Goal: Information Seeking & Learning: Find specific fact

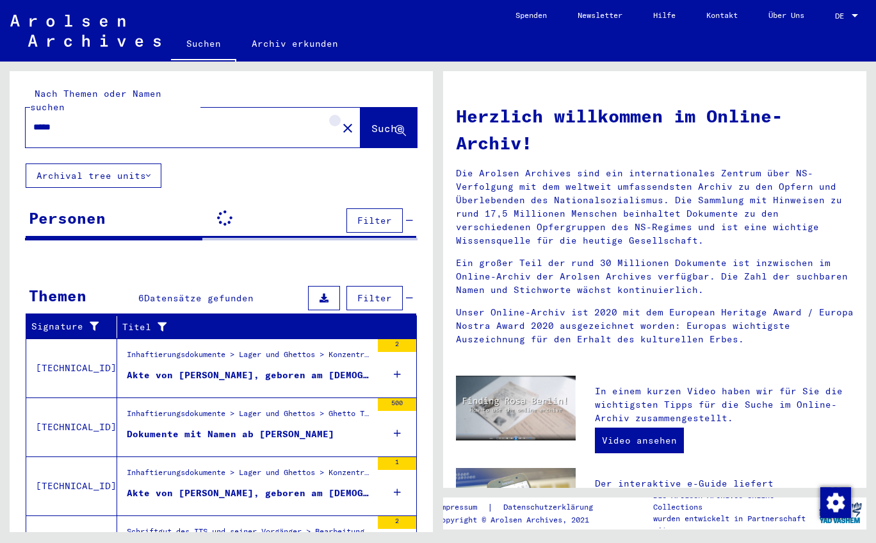
click at [340, 120] on mat-icon "close" at bounding box center [347, 127] width 15 height 15
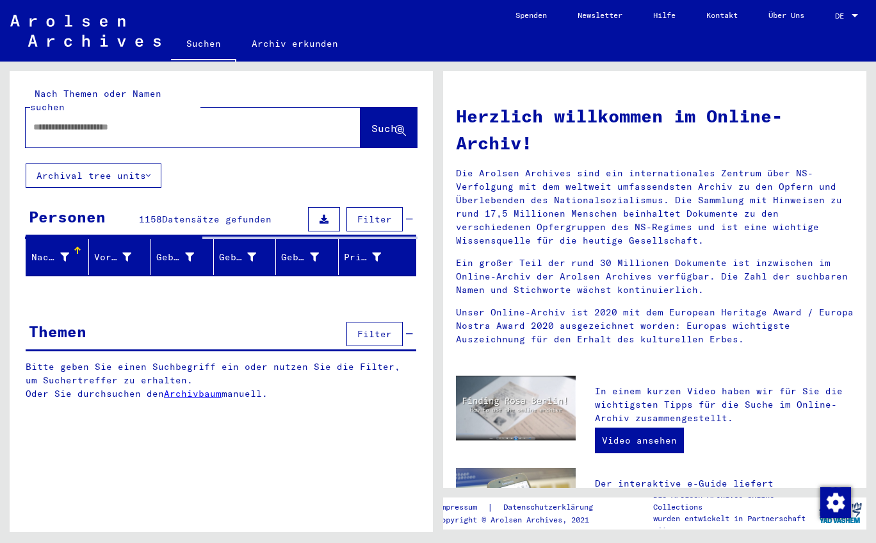
click at [99, 120] on input "text" at bounding box center [177, 126] width 289 height 13
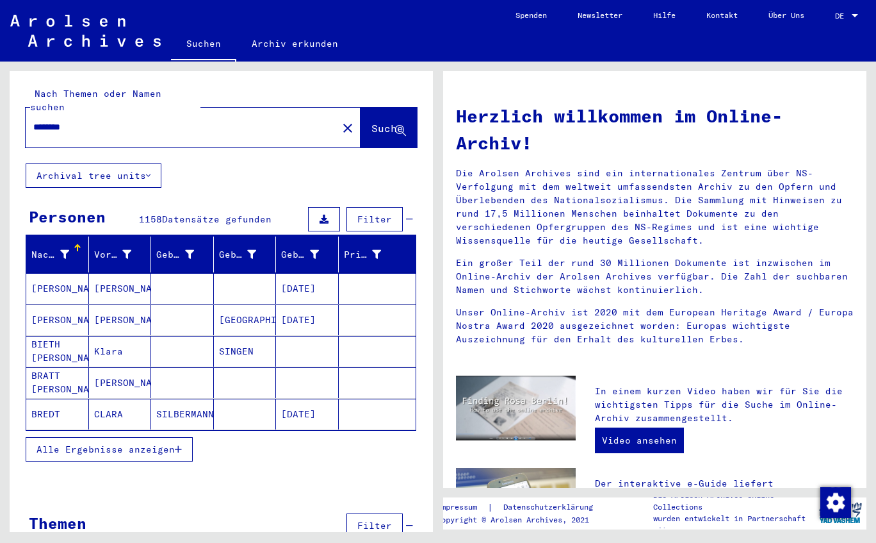
type input "********"
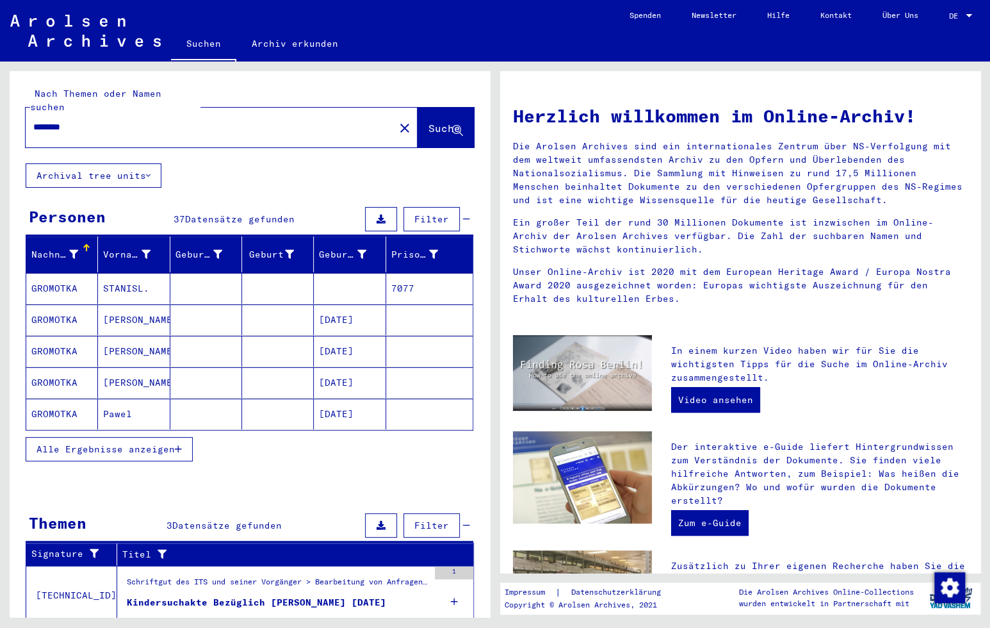
click at [145, 443] on span "Alle Ergebnisse anzeigen" at bounding box center [106, 449] width 138 height 12
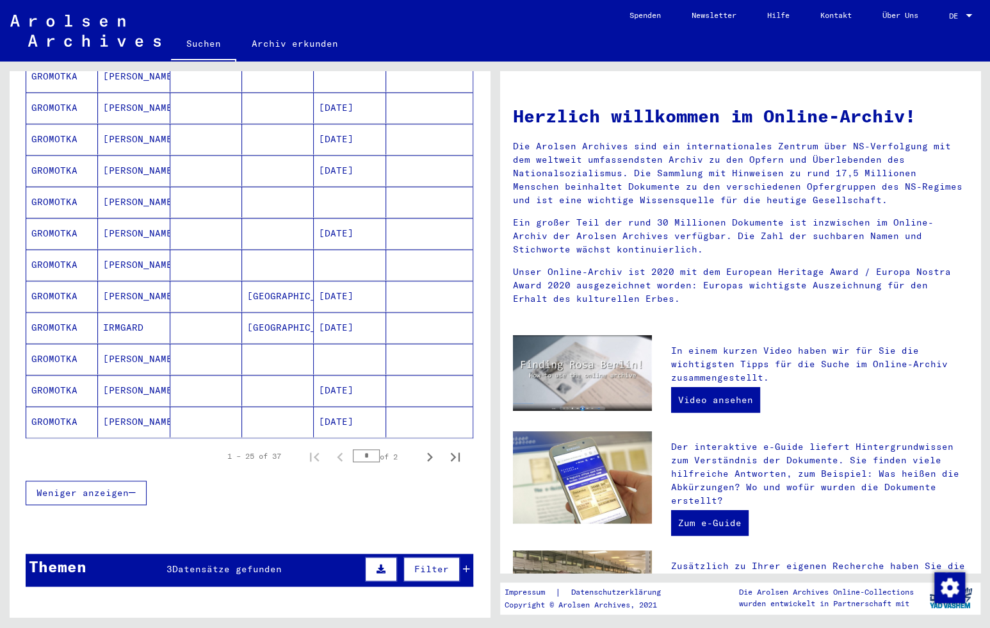
scroll to position [641, 0]
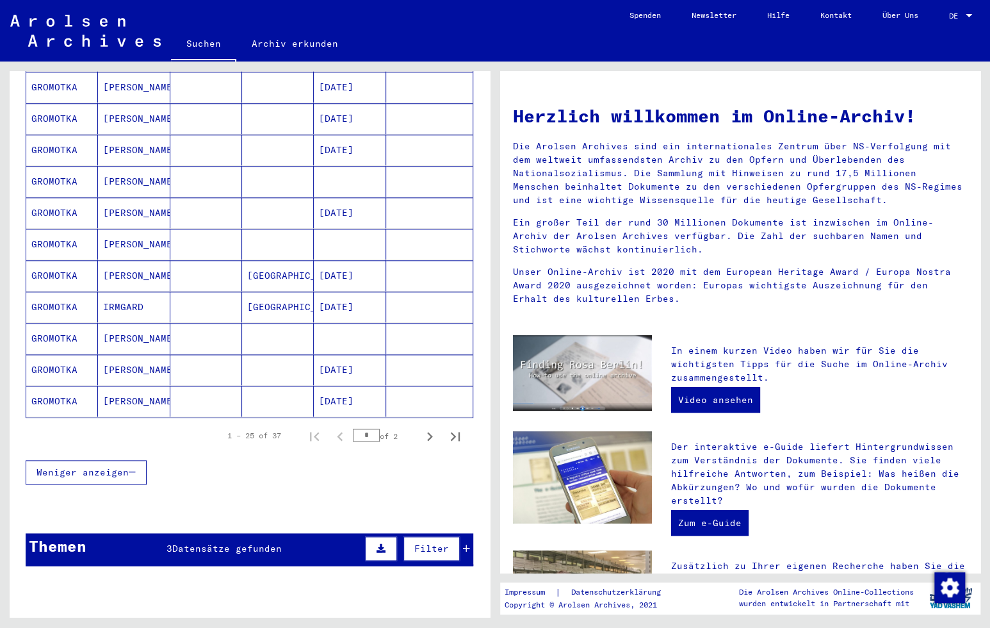
click at [126, 386] on mat-cell "[PERSON_NAME]" at bounding box center [134, 401] width 72 height 31
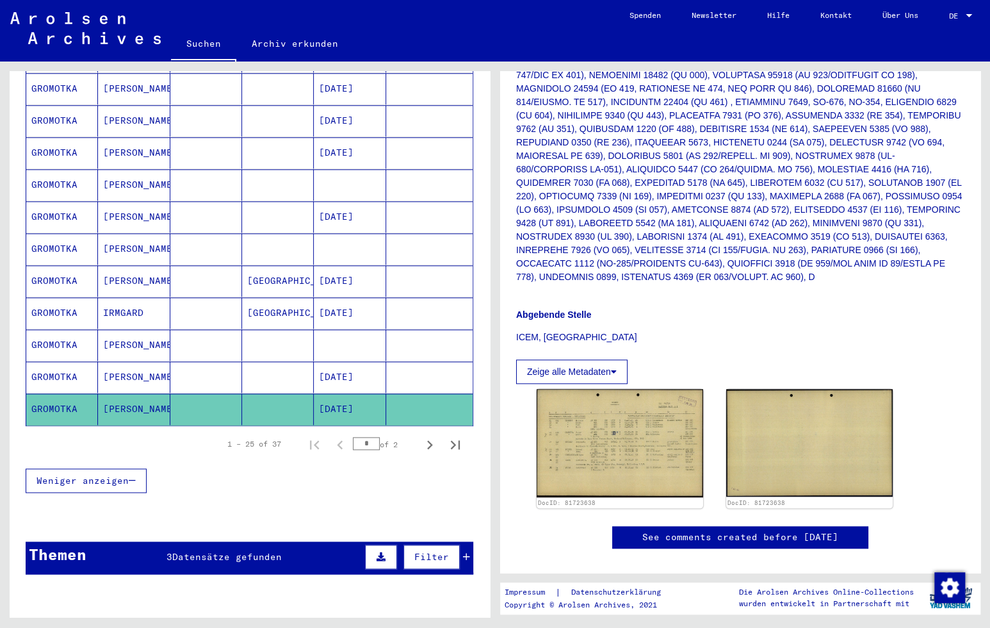
scroll to position [448, 0]
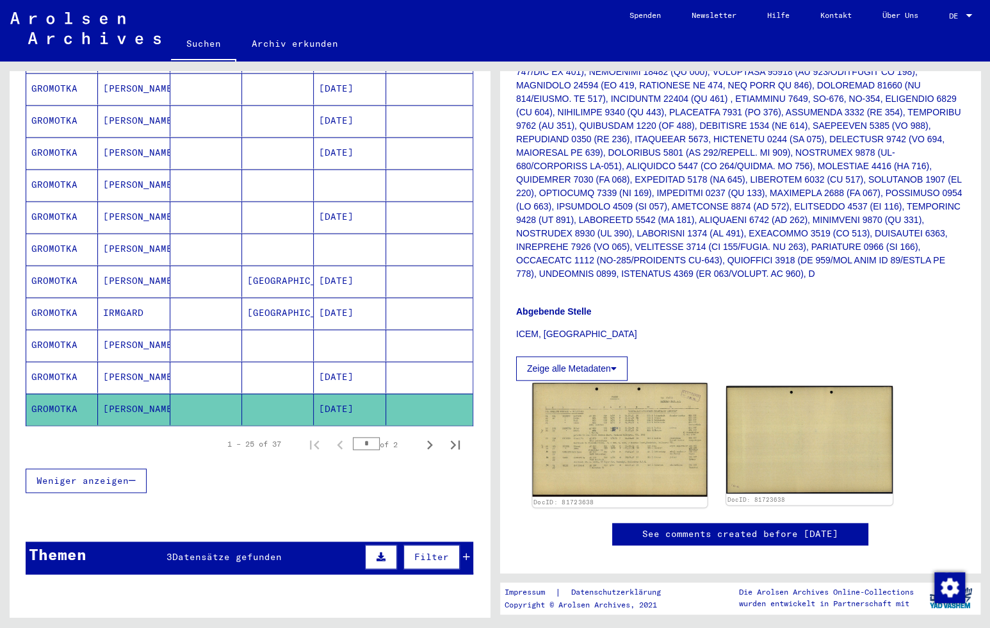
click at [586, 386] on img at bounding box center [620, 439] width 175 height 113
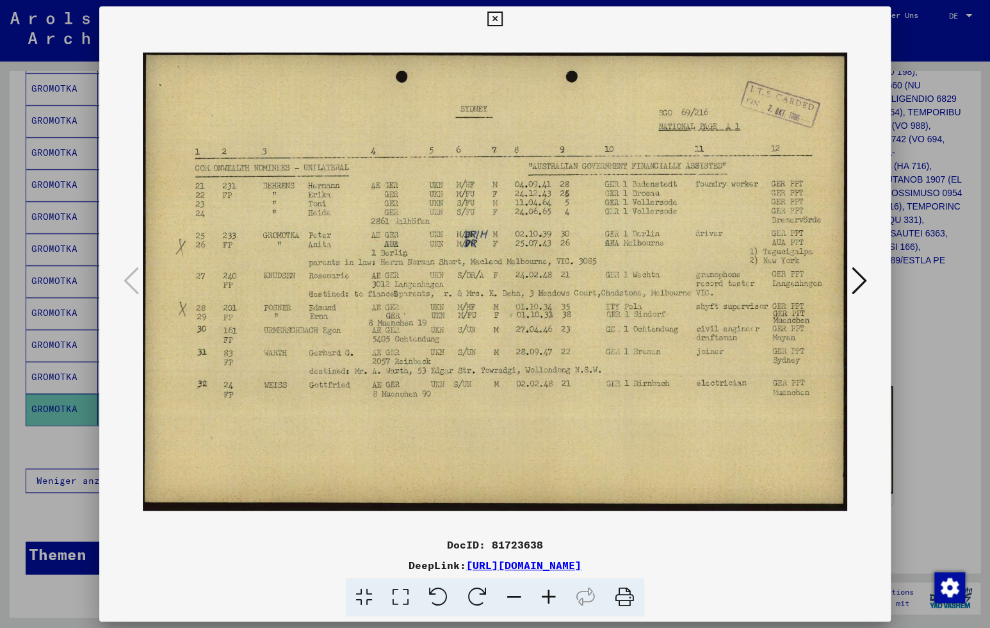
click at [492, 20] on icon at bounding box center [494, 19] width 15 height 15
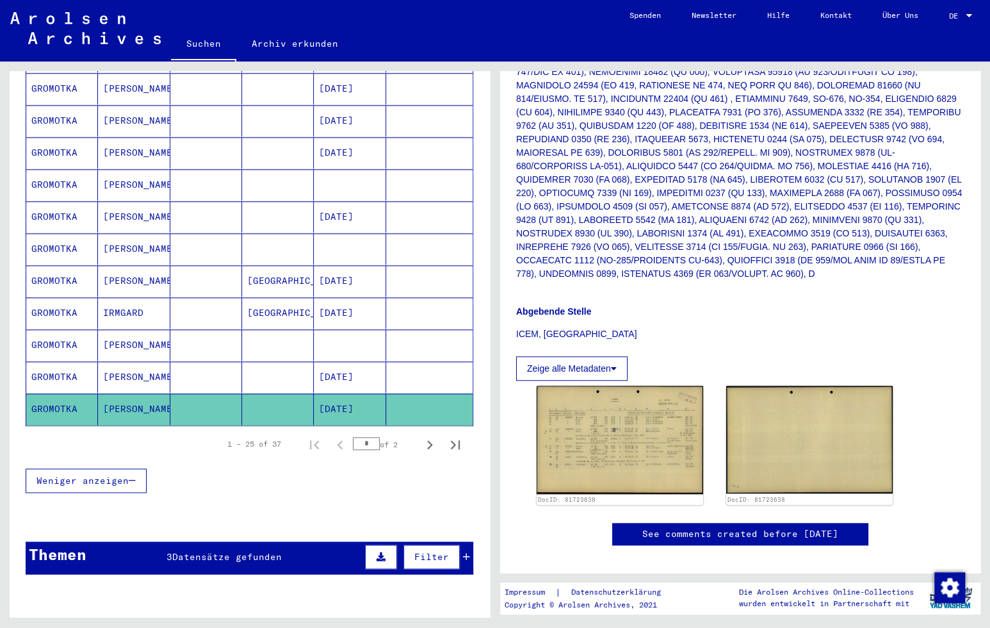
click at [101, 475] on span "Weniger anzeigen" at bounding box center [83, 481] width 92 height 12
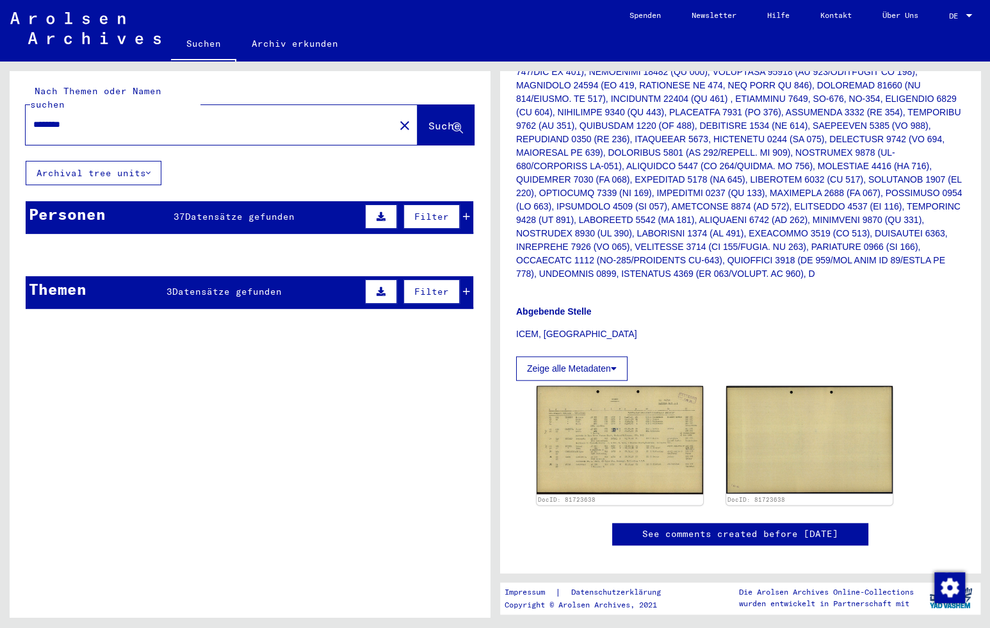
scroll to position [0, 0]
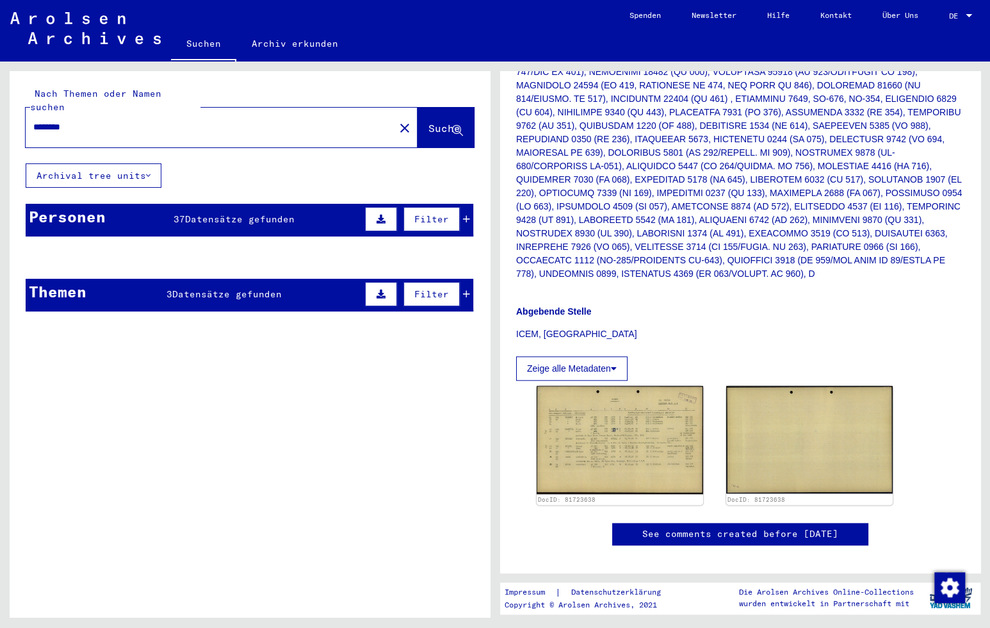
click at [217, 279] on mat-cell at bounding box center [206, 288] width 72 height 31
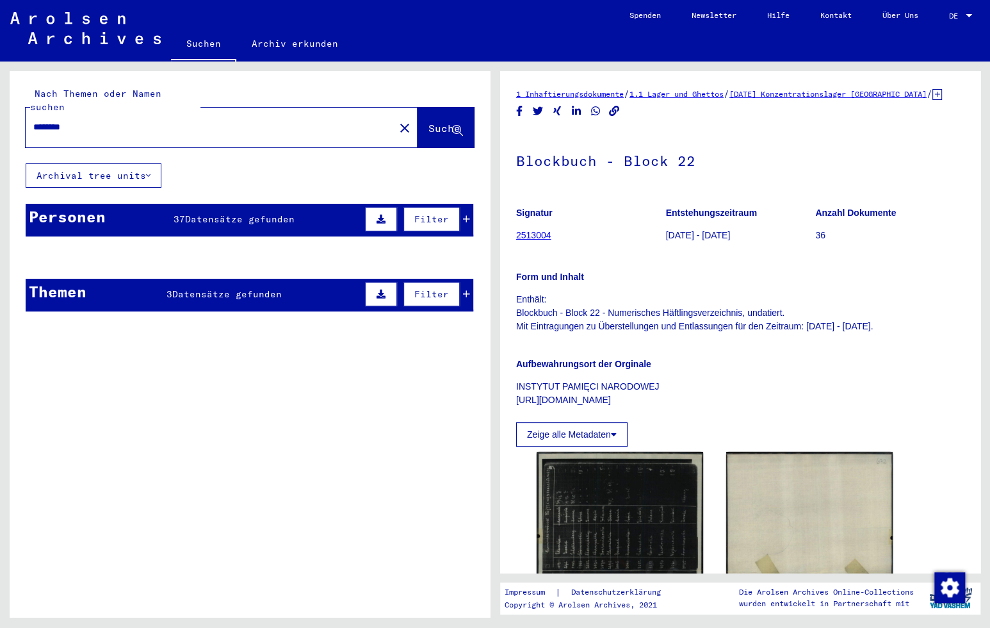
click at [457, 274] on mat-cell "7077" at bounding box center [429, 288] width 86 height 31
click at [455, 277] on mat-cell "7077" at bounding box center [429, 288] width 86 height 31
click at [454, 281] on mat-cell "7077" at bounding box center [429, 288] width 86 height 31
click at [456, 278] on mat-cell "7077" at bounding box center [429, 288] width 86 height 31
click at [202, 276] on mat-cell at bounding box center [206, 288] width 72 height 31
